Goal: Task Accomplishment & Management: Manage account settings

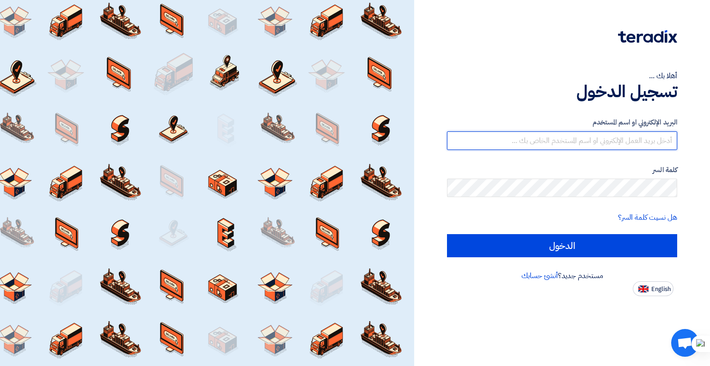
click at [546, 134] on input "text" at bounding box center [562, 140] width 230 height 18
type input "a"
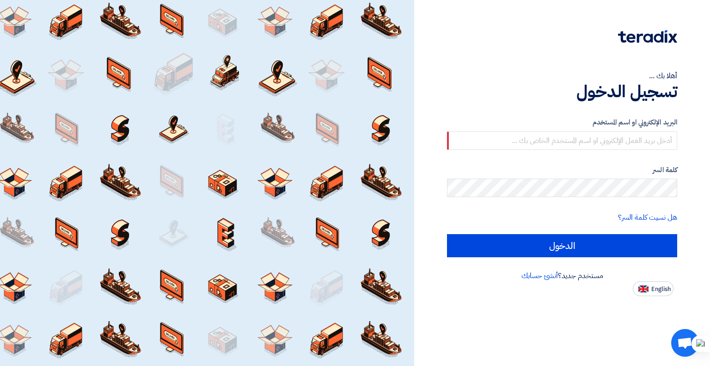
click at [638, 43] on div at bounding box center [562, 43] width 230 height 26
